Goal: Transaction & Acquisition: Purchase product/service

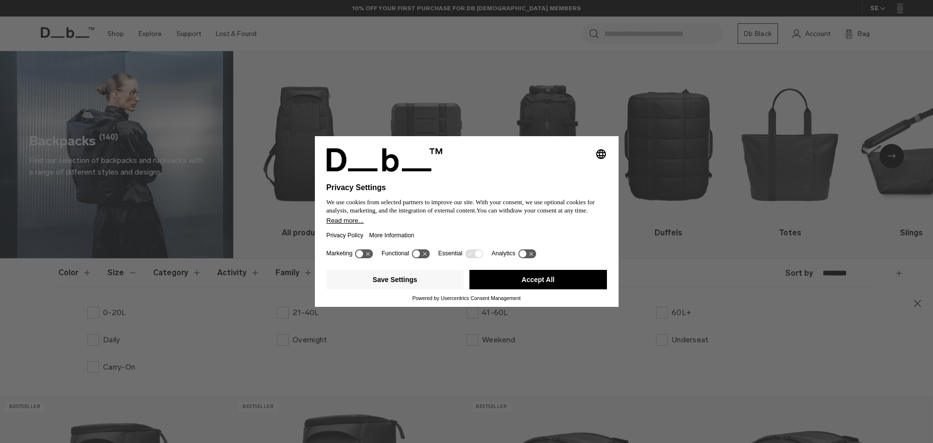
click at [551, 284] on button "Accept All" at bounding box center [537, 279] width 137 height 19
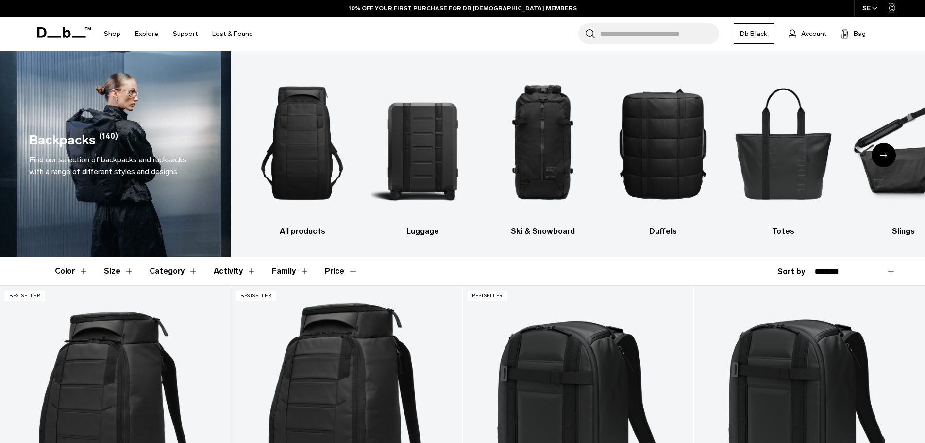
click at [124, 271] on button "Size" at bounding box center [119, 271] width 30 height 28
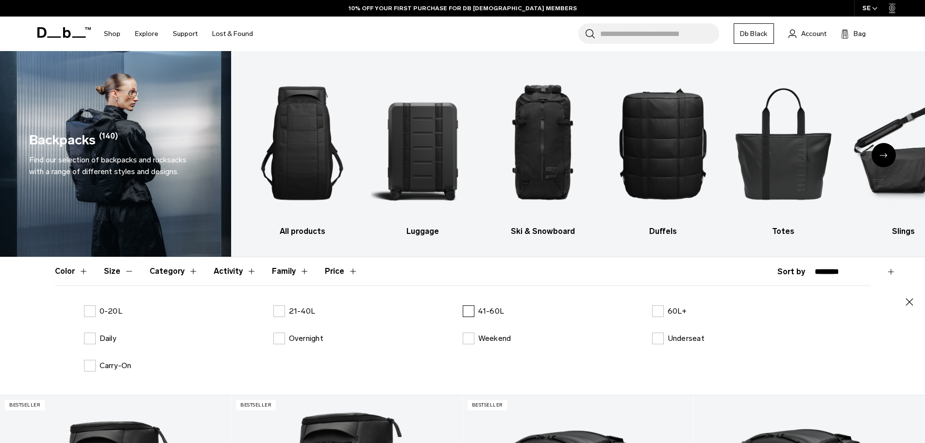
click at [465, 313] on label "41-60L" at bounding box center [484, 311] width 42 height 12
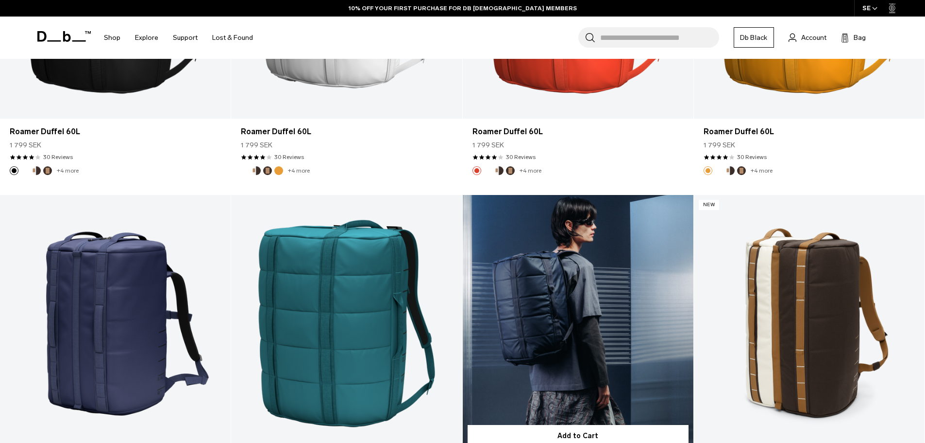
scroll to position [972, 0]
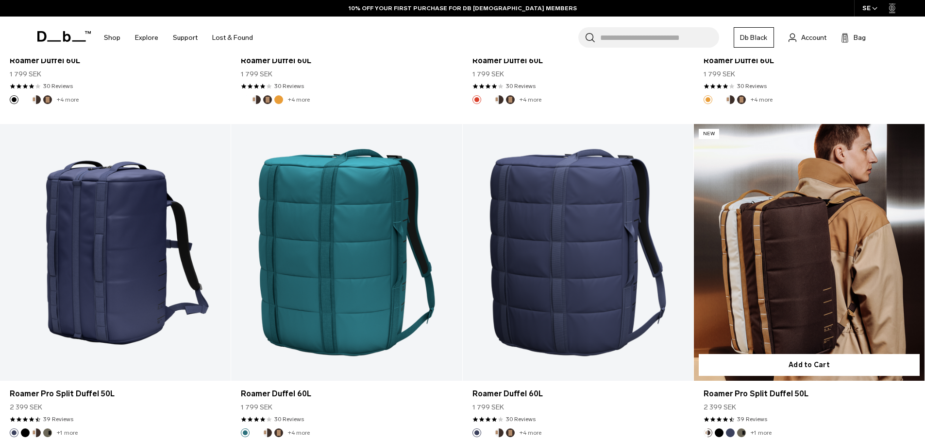
click at [779, 328] on link "Roamer Pro Split Duffel 50L" at bounding box center [809, 252] width 231 height 257
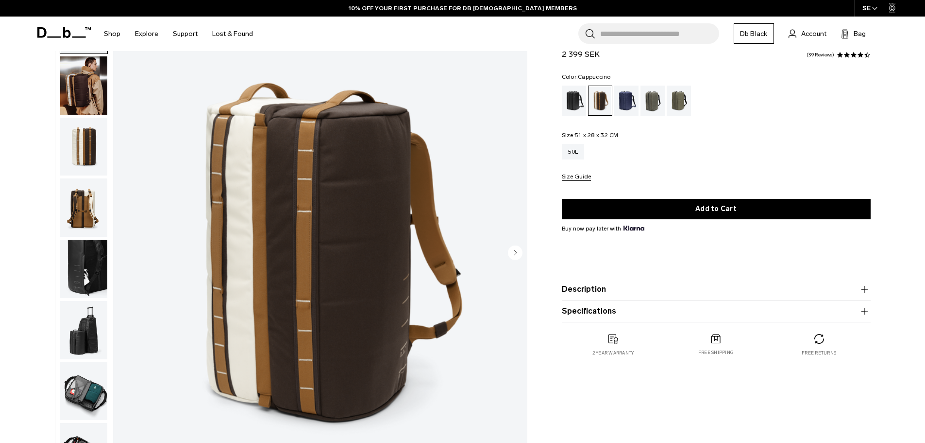
scroll to position [49, 0]
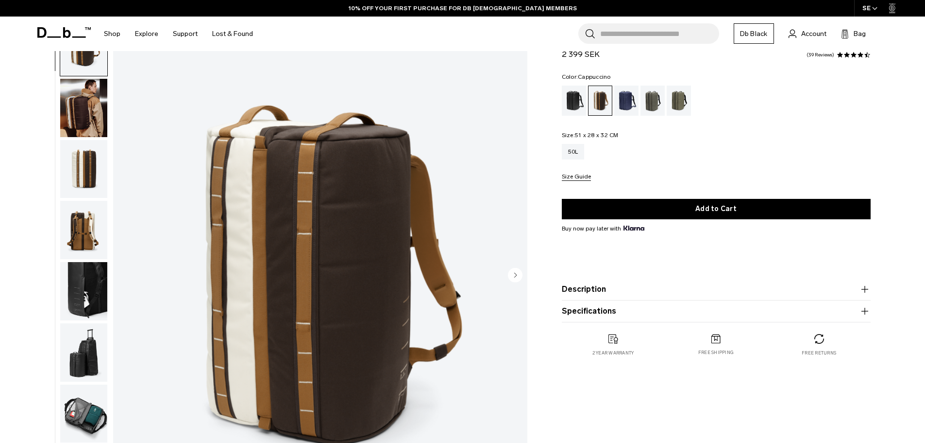
click at [99, 283] on img "button" at bounding box center [83, 291] width 47 height 58
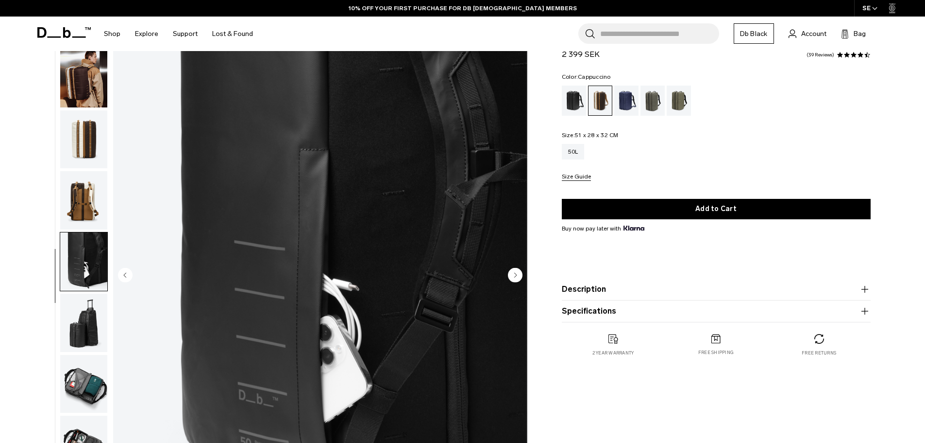
scroll to position [31, 0]
click at [81, 227] on img "button" at bounding box center [83, 199] width 47 height 58
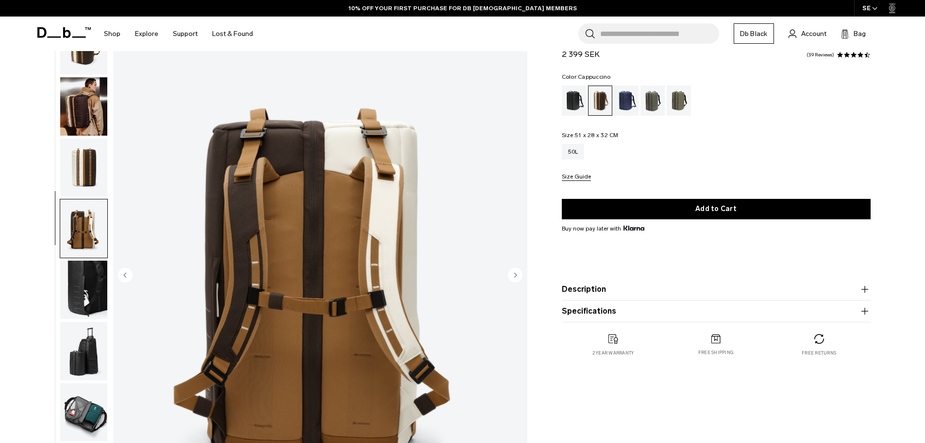
scroll to position [0, 0]
click at [78, 208] on img "button" at bounding box center [83, 230] width 47 height 58
click at [86, 175] on img "button" at bounding box center [83, 169] width 47 height 58
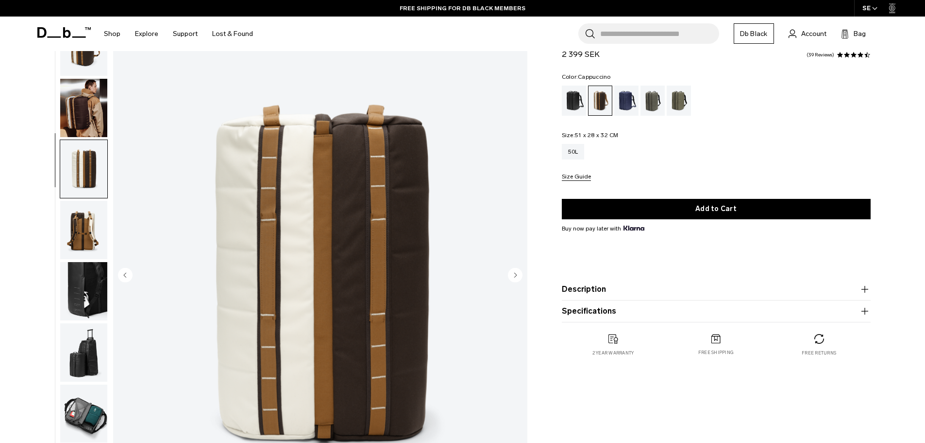
click at [85, 143] on img "button" at bounding box center [83, 169] width 47 height 58
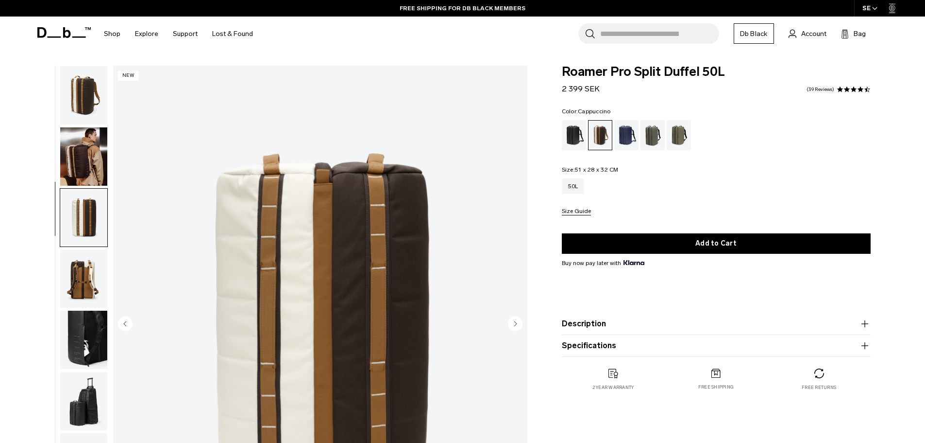
click at [82, 168] on img "button" at bounding box center [83, 156] width 47 height 58
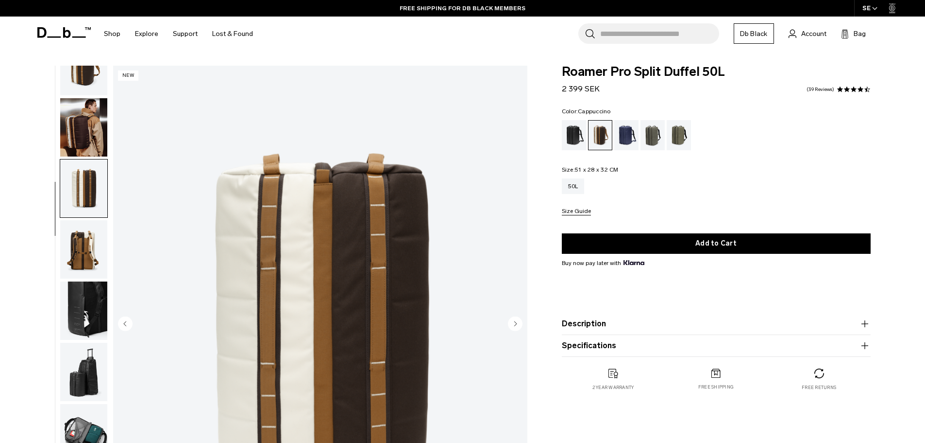
scroll to position [31, 0]
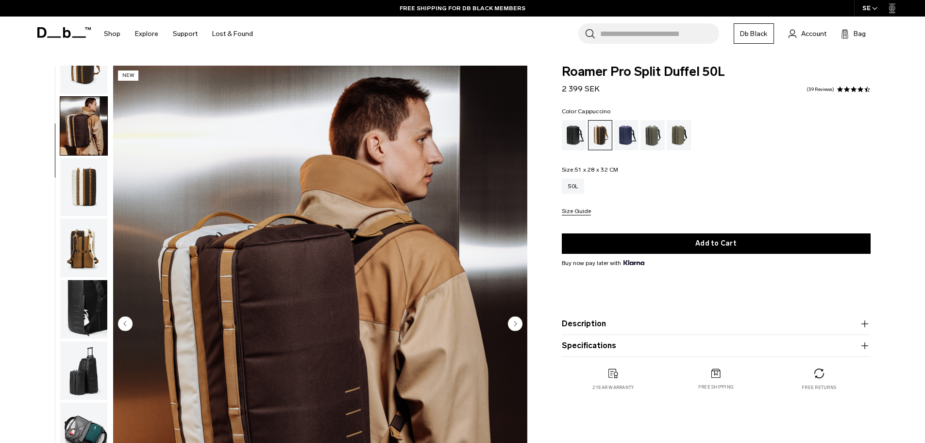
click at [89, 195] on img "button" at bounding box center [83, 187] width 47 height 58
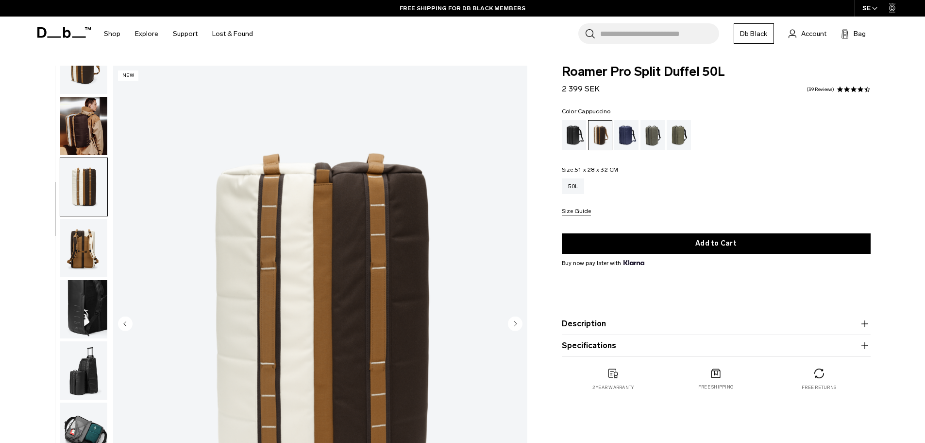
click at [90, 231] on img "button" at bounding box center [83, 248] width 47 height 58
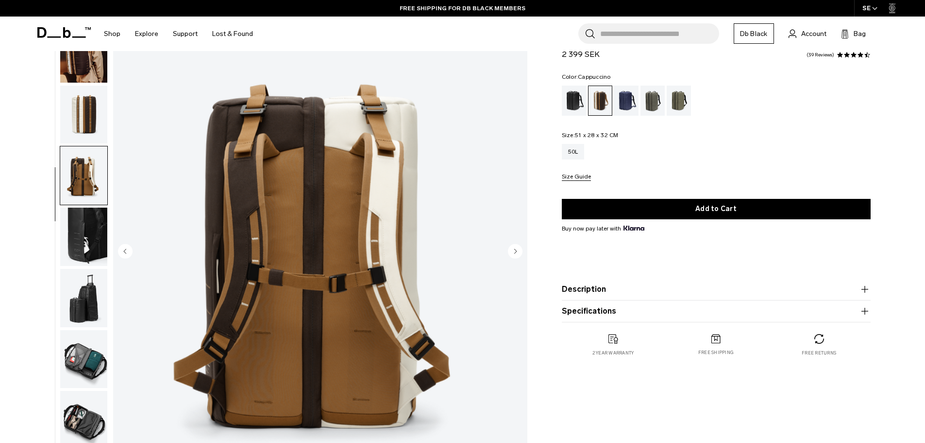
scroll to position [97, 0]
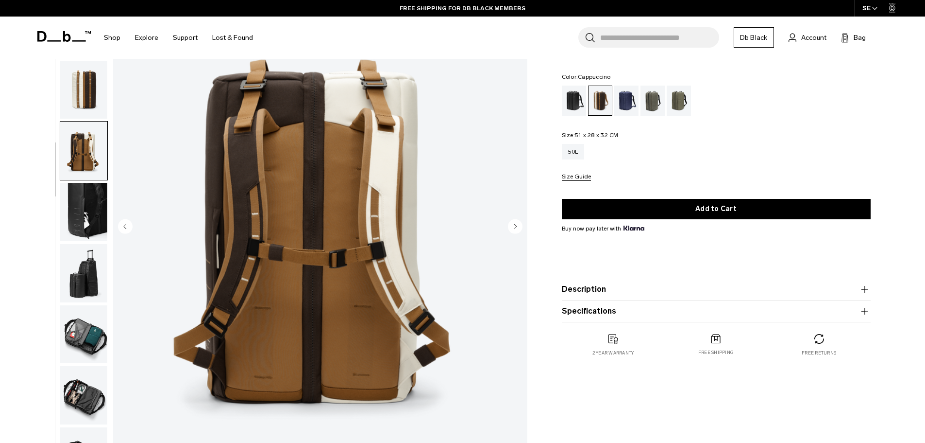
click at [83, 219] on img "button" at bounding box center [83, 212] width 47 height 58
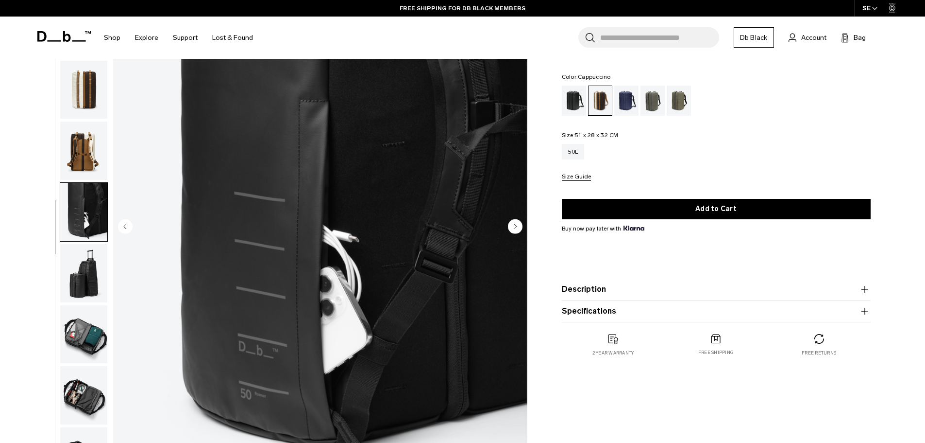
click at [86, 266] on img "button" at bounding box center [83, 273] width 47 height 58
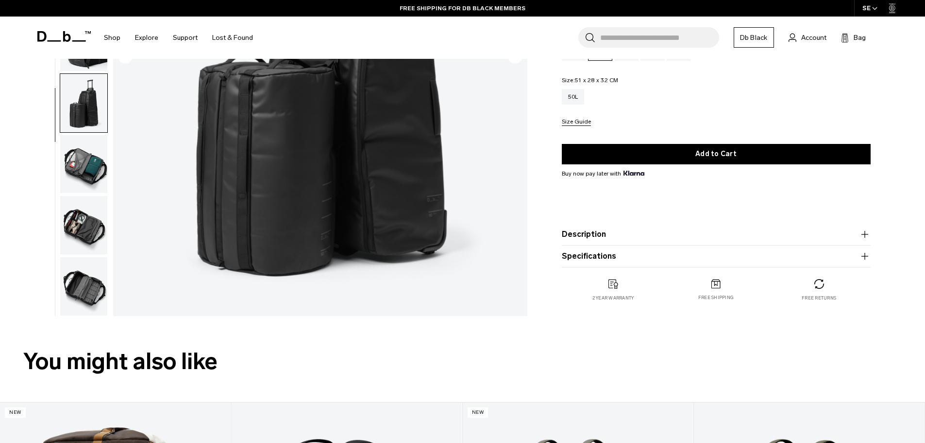
scroll to position [291, 0]
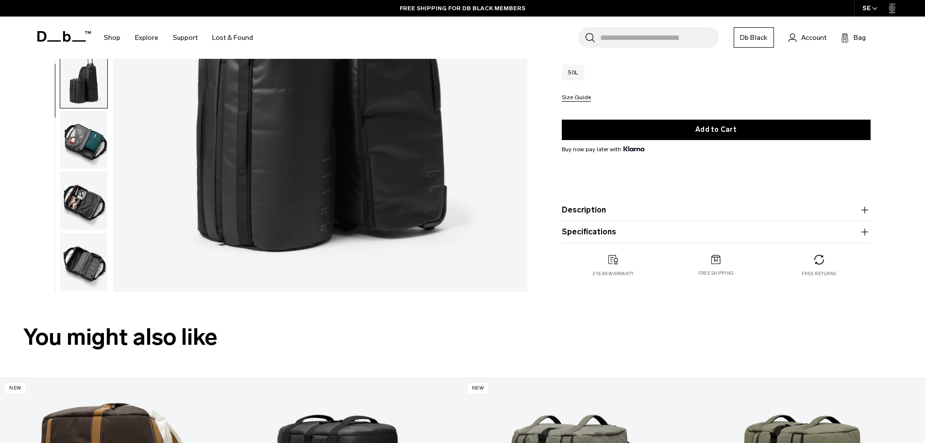
click at [86, 160] on img "button" at bounding box center [83, 140] width 47 height 58
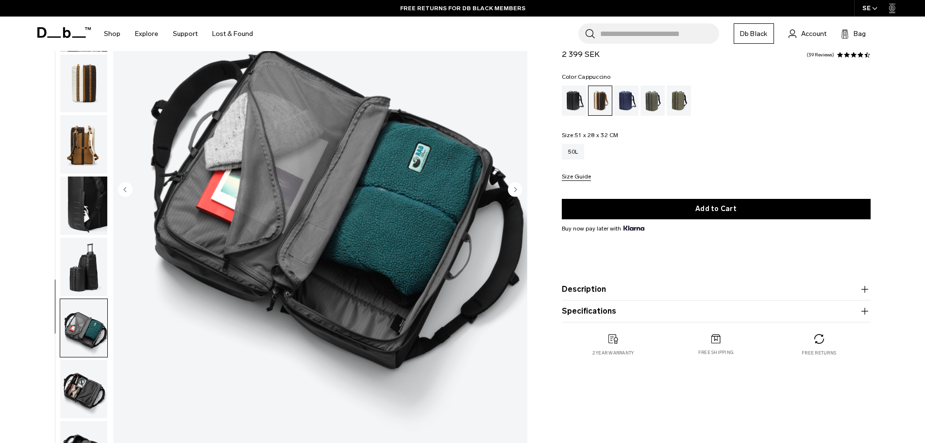
scroll to position [146, 0]
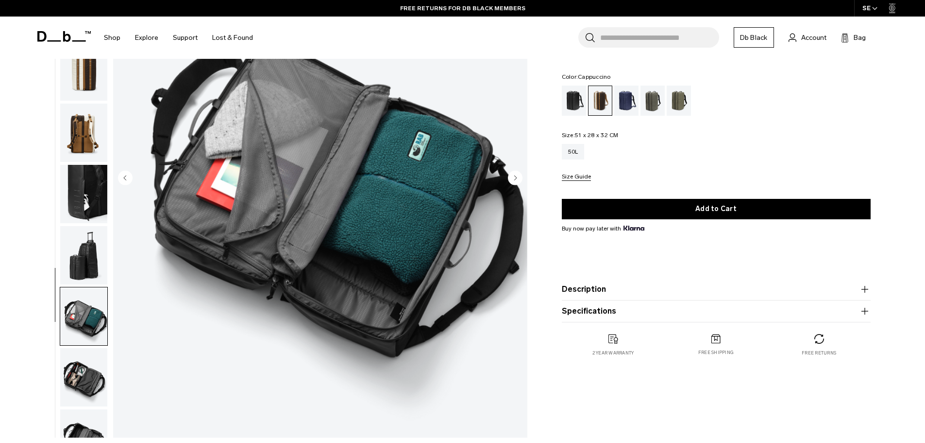
click at [93, 366] on img "button" at bounding box center [83, 377] width 47 height 58
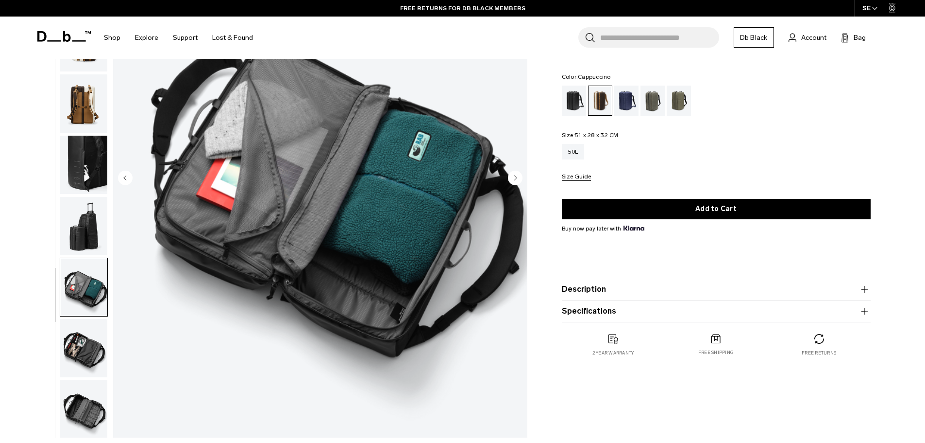
scroll to position [31, 0]
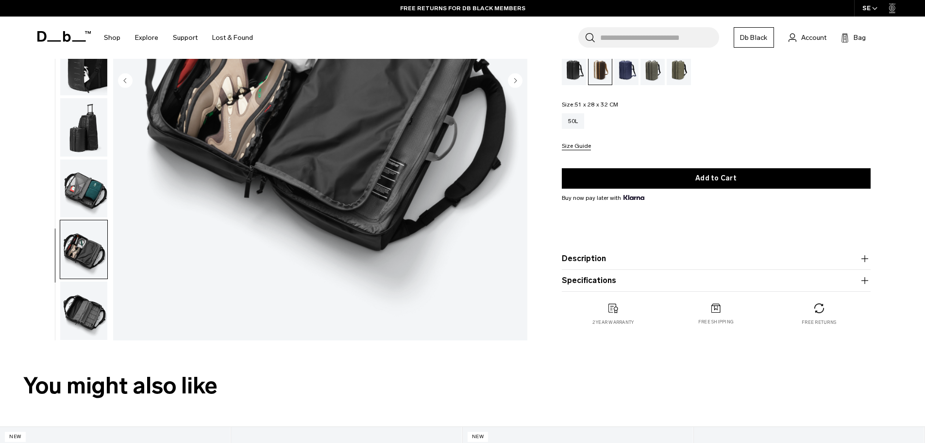
click at [83, 323] on img "button" at bounding box center [83, 310] width 47 height 58
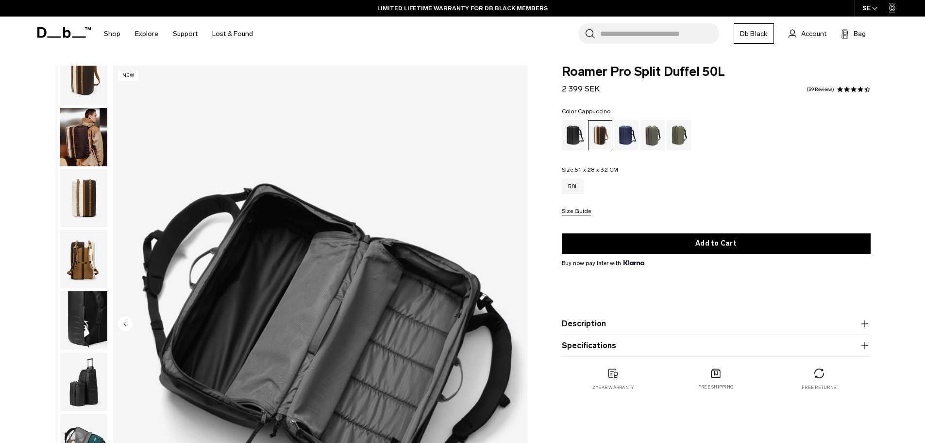
scroll to position [0, 0]
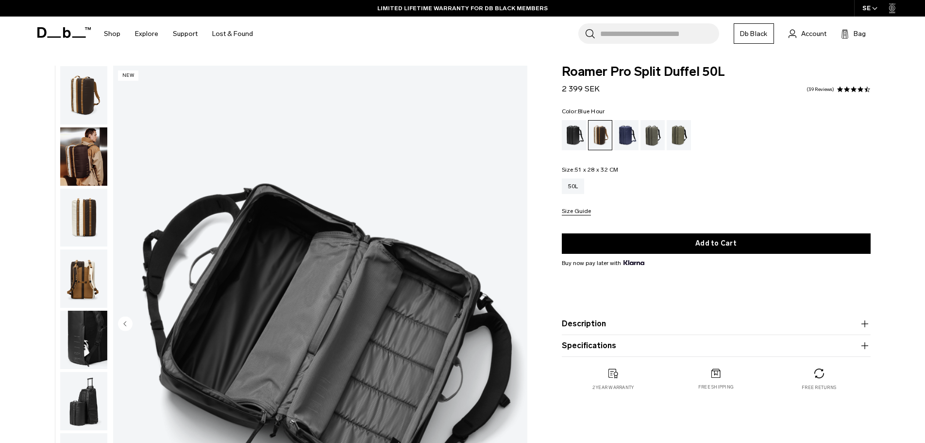
click at [624, 138] on div "Blue Hour" at bounding box center [627, 135] width 25 height 30
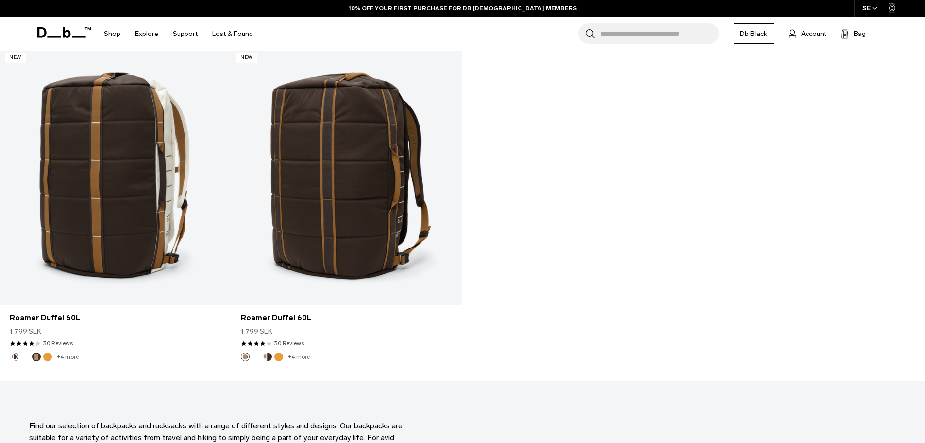
scroll to position [1252, 0]
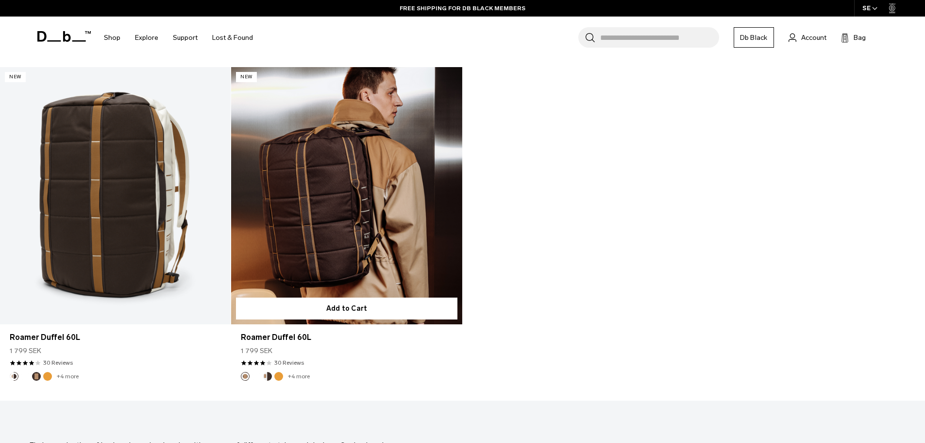
click at [330, 215] on link "Roamer Duffel 60L" at bounding box center [346, 195] width 231 height 257
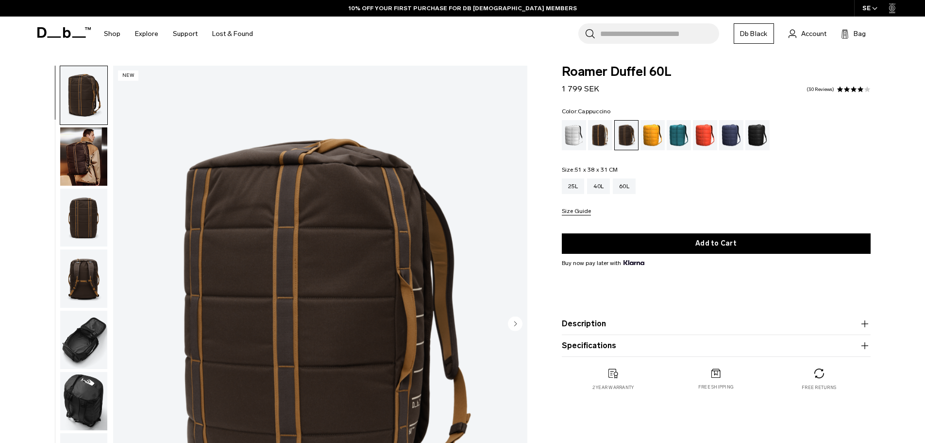
click at [608, 138] on div "Cappuccino" at bounding box center [600, 135] width 25 height 30
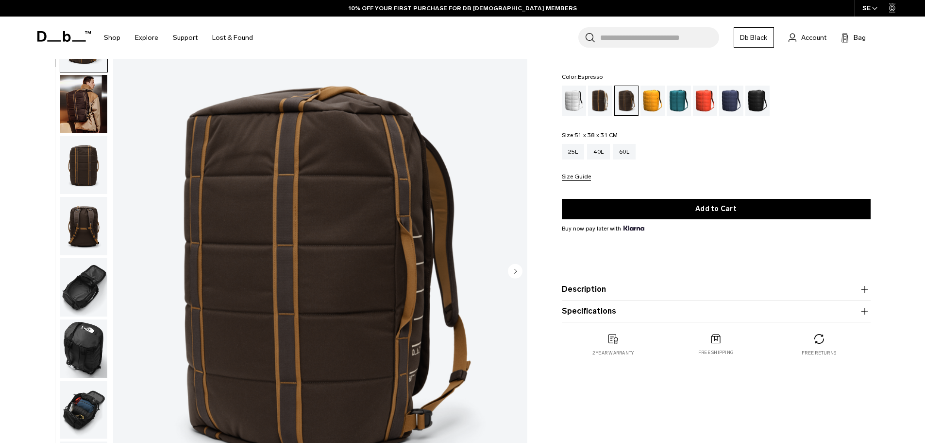
scroll to position [49, 0]
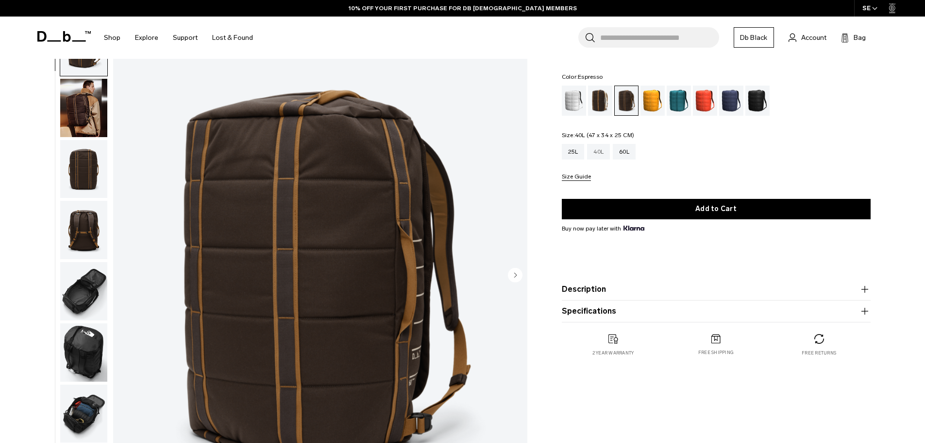
click at [603, 157] on div "40L" at bounding box center [598, 152] width 23 height 16
